Goal: Task Accomplishment & Management: Manage account settings

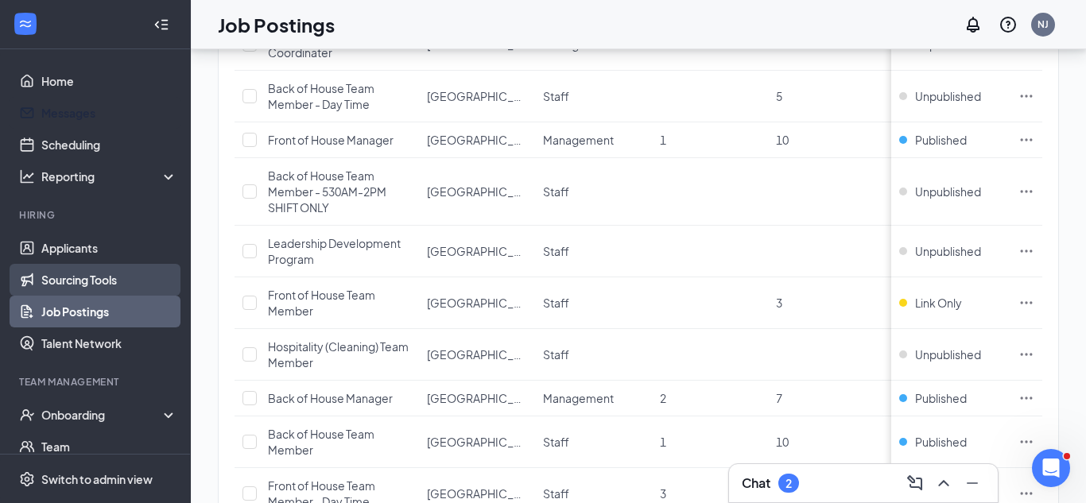
scroll to position [431, 0]
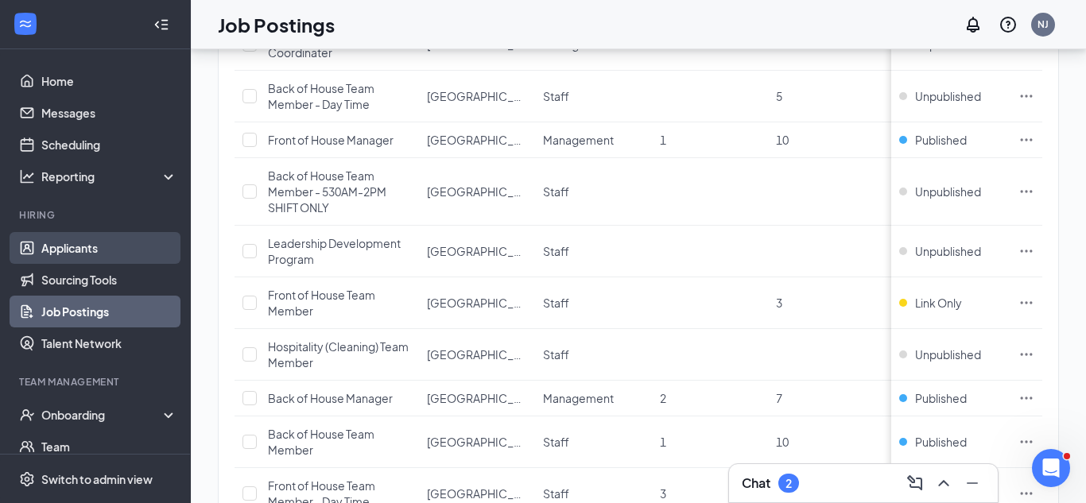
click at [117, 239] on link "Applicants" at bounding box center [109, 248] width 136 height 32
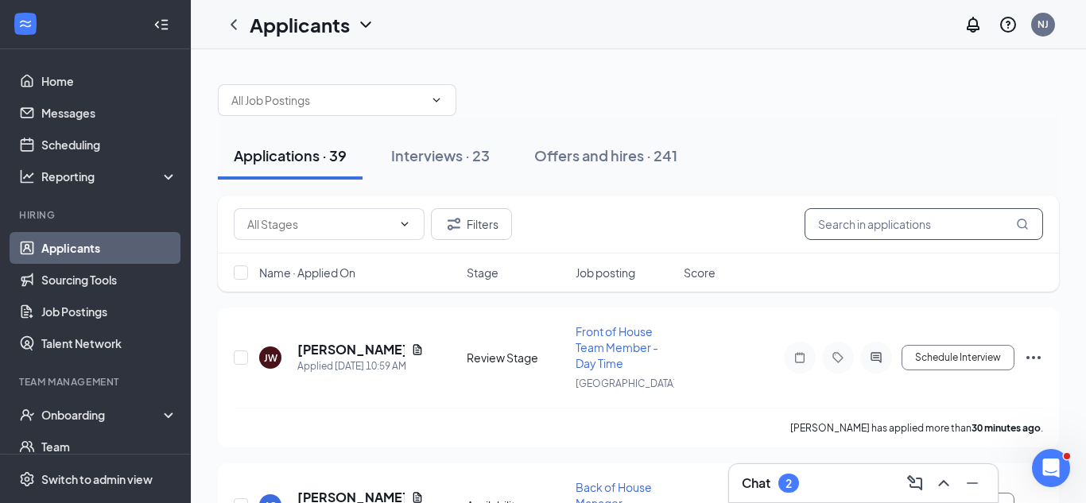
click at [963, 233] on input "text" at bounding box center [924, 224] width 239 height 32
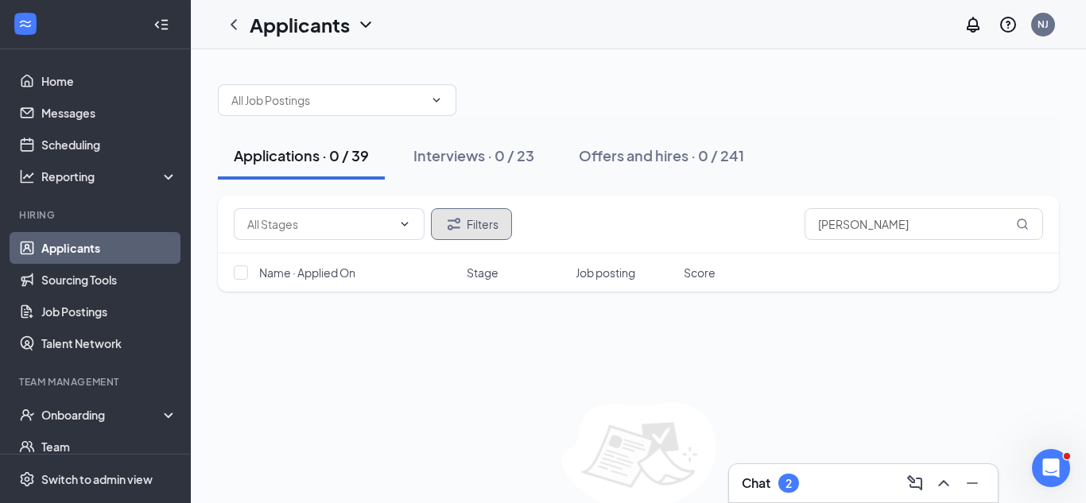
click at [504, 227] on button "Filters" at bounding box center [471, 224] width 81 height 32
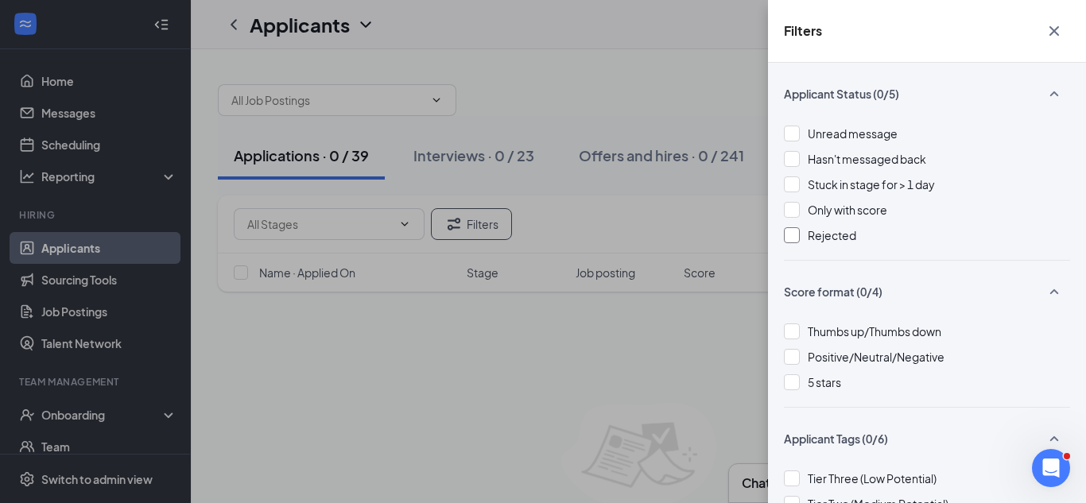
click at [798, 236] on div at bounding box center [792, 235] width 16 height 16
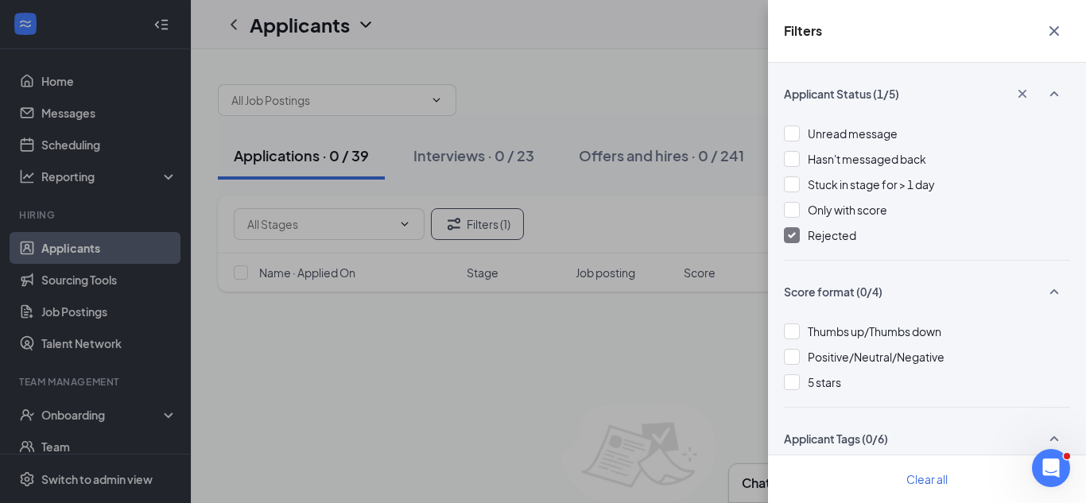
click at [798, 238] on div at bounding box center [792, 235] width 16 height 16
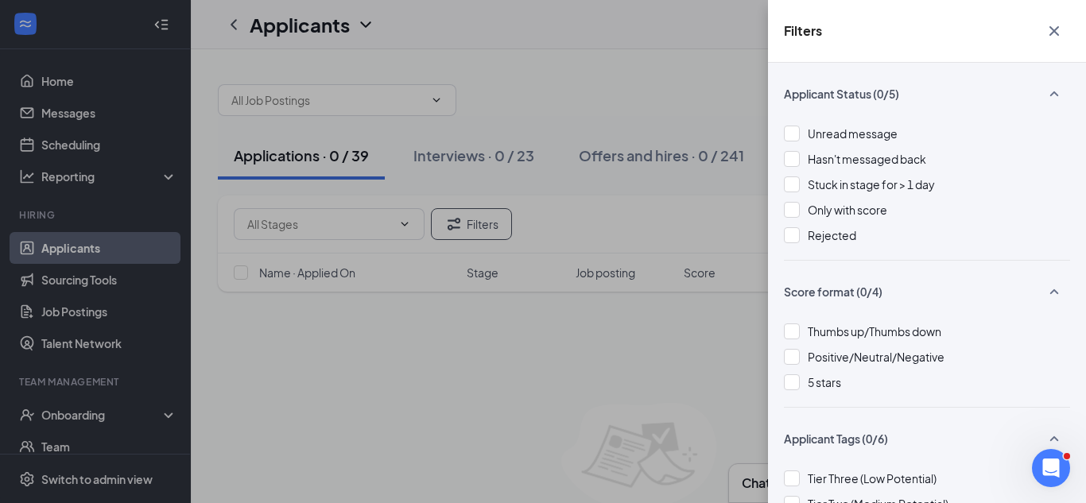
click at [723, 219] on div "Filters Applicant Status (0/5) Unread message Hasn't messaged back Stuck in sta…" at bounding box center [543, 251] width 1086 height 503
click at [1067, 30] on button "button" at bounding box center [1054, 31] width 32 height 30
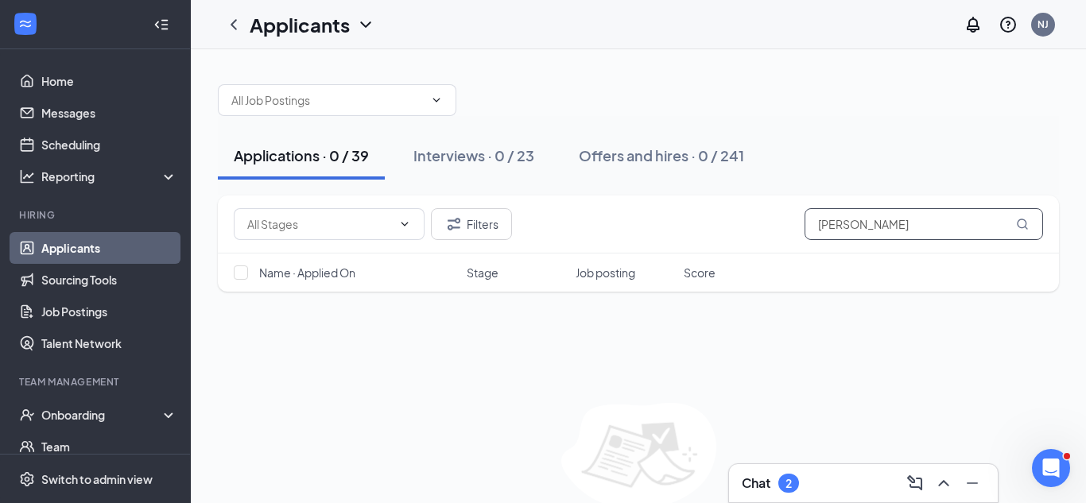
click at [985, 227] on input "[PERSON_NAME]" at bounding box center [924, 224] width 239 height 32
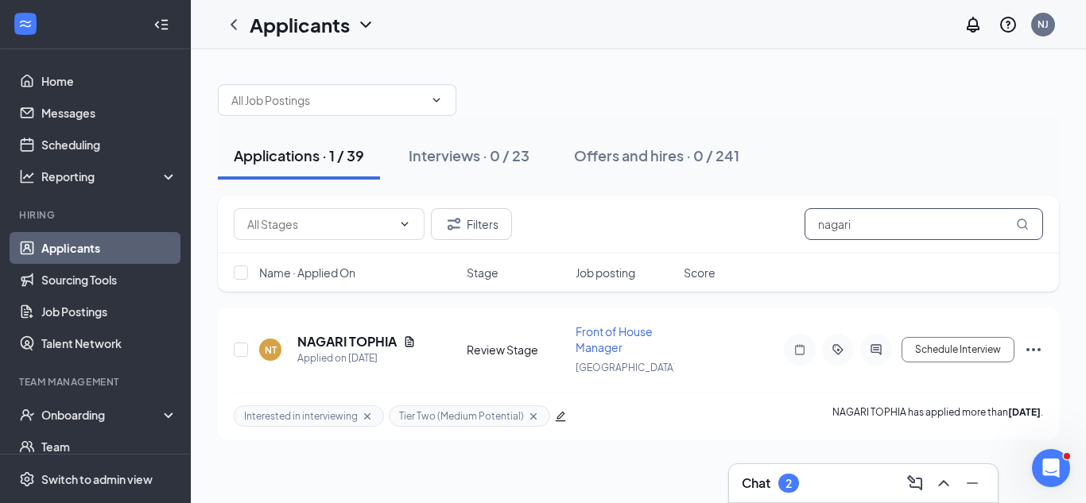
type input "nagari"
click at [1069, 320] on div "Applications · 1 / 39 Interviews · 0 / 23 Offers and hires · 0 / 241 Filters na…" at bounding box center [638, 253] width 895 height 409
